Goal: Book appointment/travel/reservation

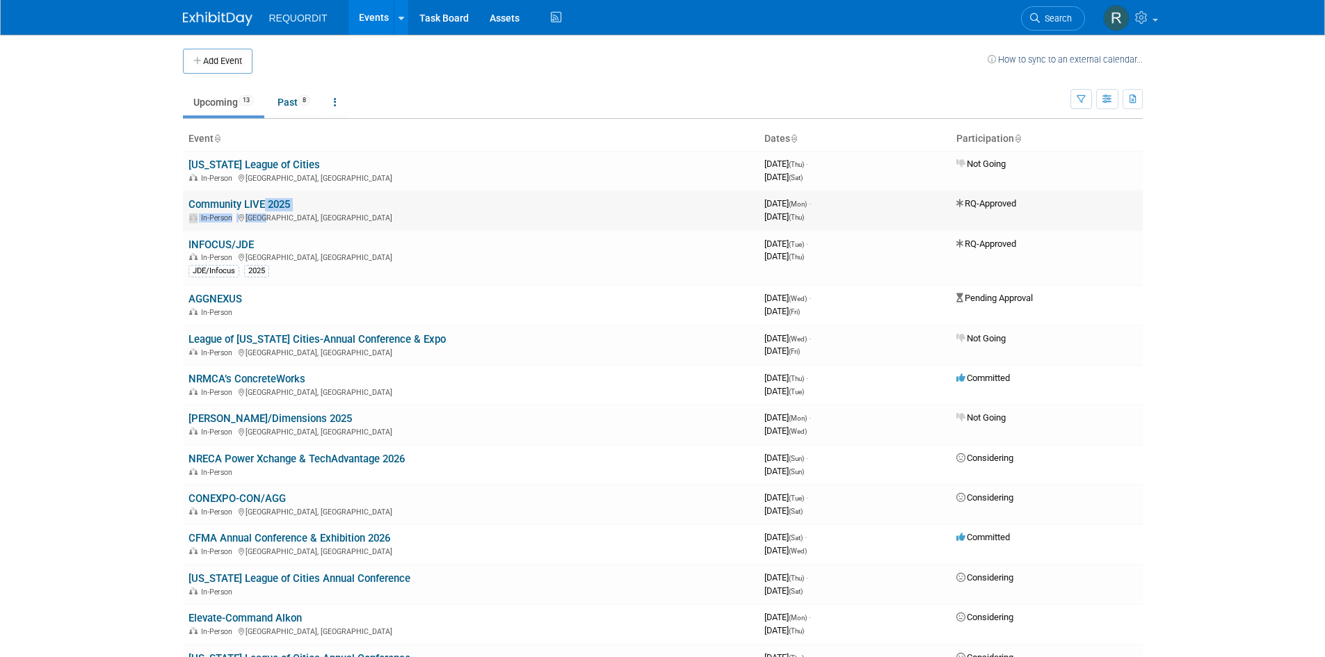
click at [261, 211] on td "Community LIVE 2025 In-Person [GEOGRAPHIC_DATA], [GEOGRAPHIC_DATA]" at bounding box center [471, 211] width 576 height 40
click at [259, 202] on link "Community LIVE 2025" at bounding box center [240, 204] width 102 height 13
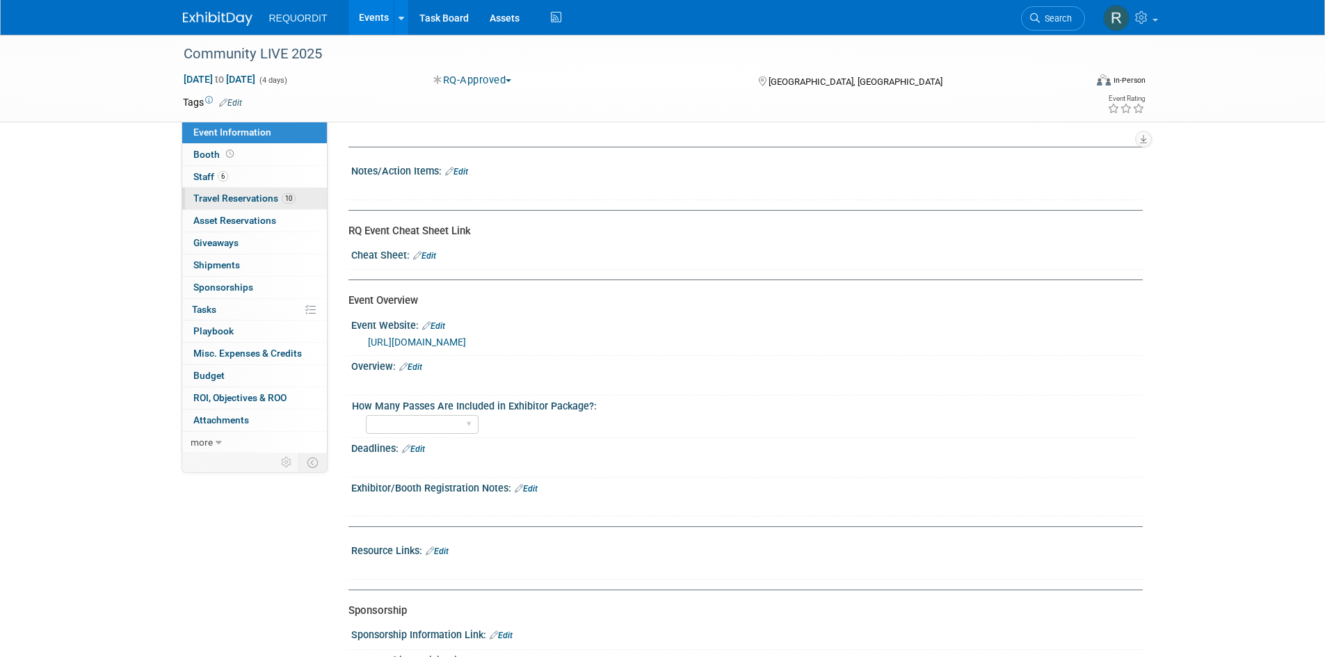
click at [253, 198] on span "Travel Reservations 10" at bounding box center [244, 198] width 102 height 11
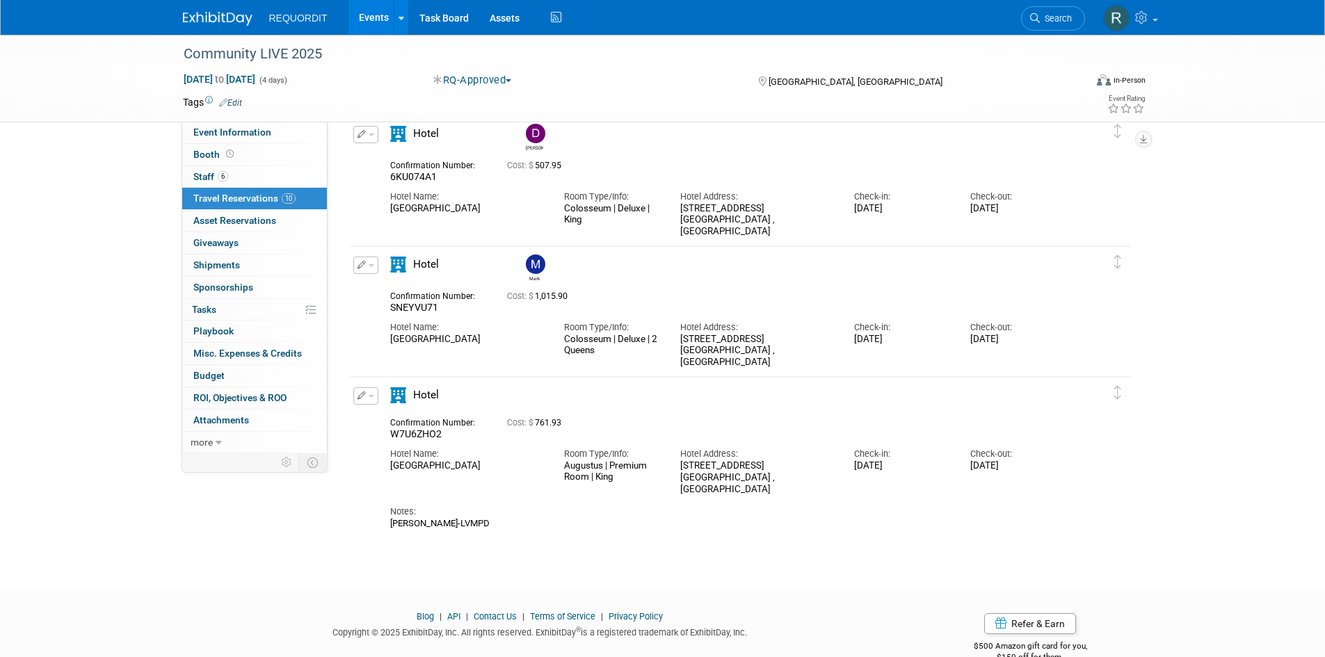
scroll to position [974, 0]
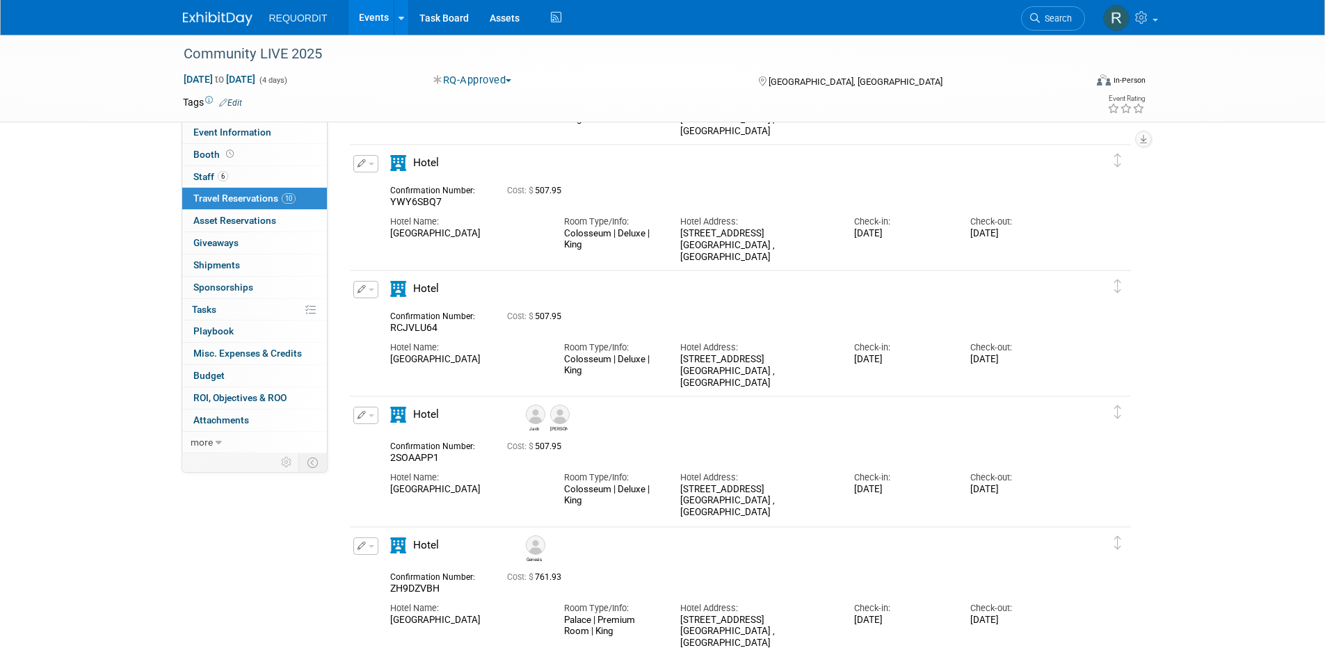
scroll to position [163, 0]
click at [1164, 391] on div "Community LIVE 2025 Aug 25, 2025 to Aug 28, 2025 (4 days) Aug 25, 2025 to Aug 2…" at bounding box center [662, 620] width 1325 height 1496
click at [1171, 390] on div "Community LIVE 2025 Aug 25, 2025 to Aug 28, 2025 (4 days) Aug 25, 2025 to Aug 2…" at bounding box center [662, 620] width 1325 height 1496
